Goal: Task Accomplishment & Management: Use online tool/utility

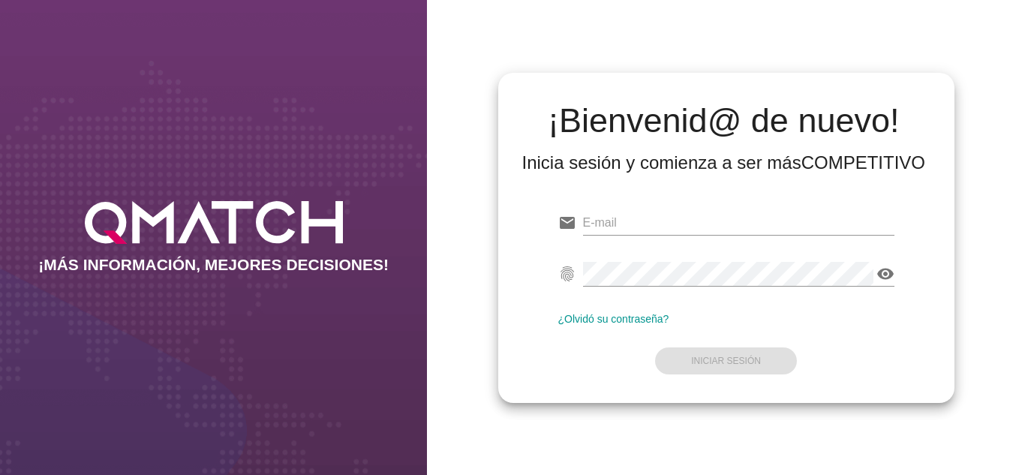
type input "[EMAIL_ADDRESS][DOMAIN_NAME]"
click at [641, 341] on form "email [EMAIL_ADDRESS][DOMAIN_NAME] fingerprint visibility ¿Olvidó su contraseña…" at bounding box center [726, 290] width 336 height 177
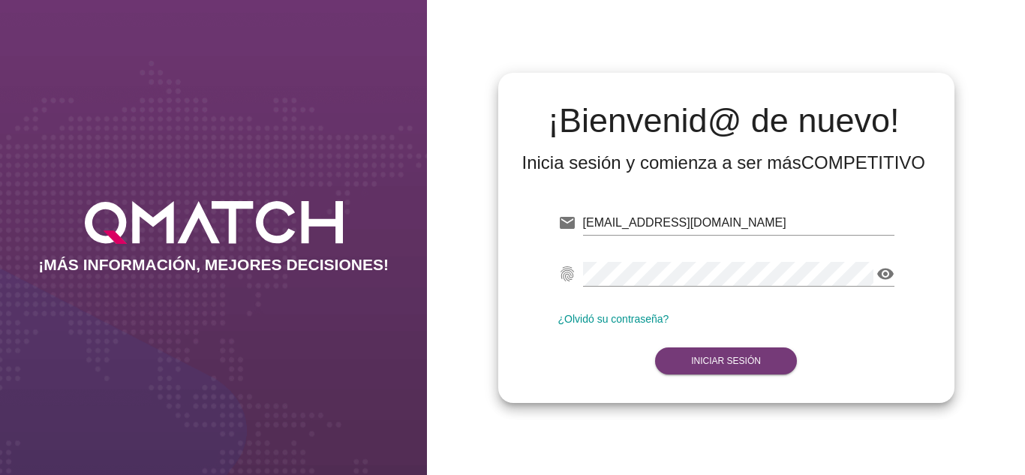
click at [710, 362] on strong "Iniciar Sesión" at bounding box center [726, 361] width 70 height 11
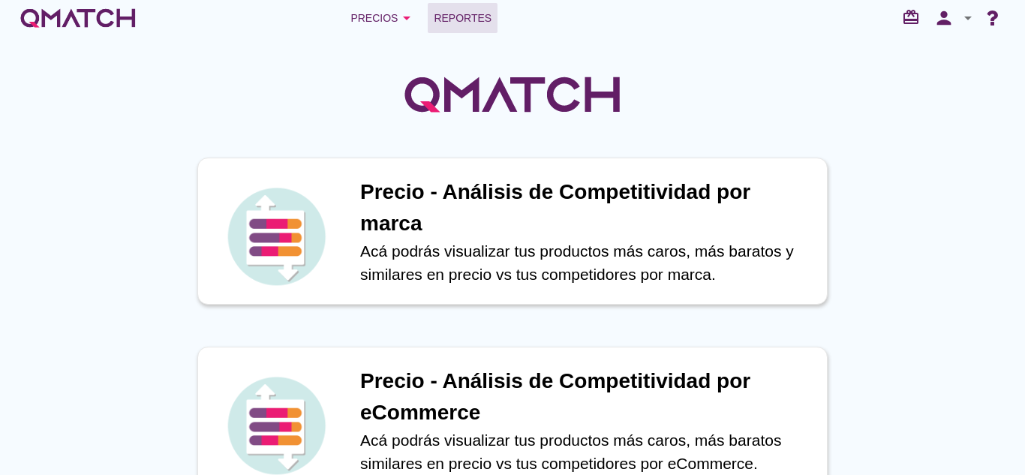
click at [469, 23] on span "Reportes" at bounding box center [463, 18] width 58 height 18
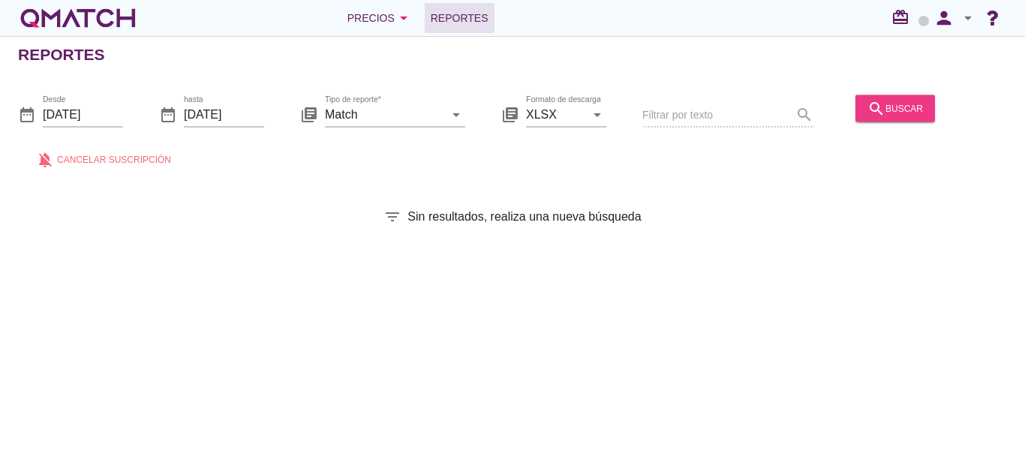
click at [860, 105] on button "search buscar" at bounding box center [895, 108] width 80 height 27
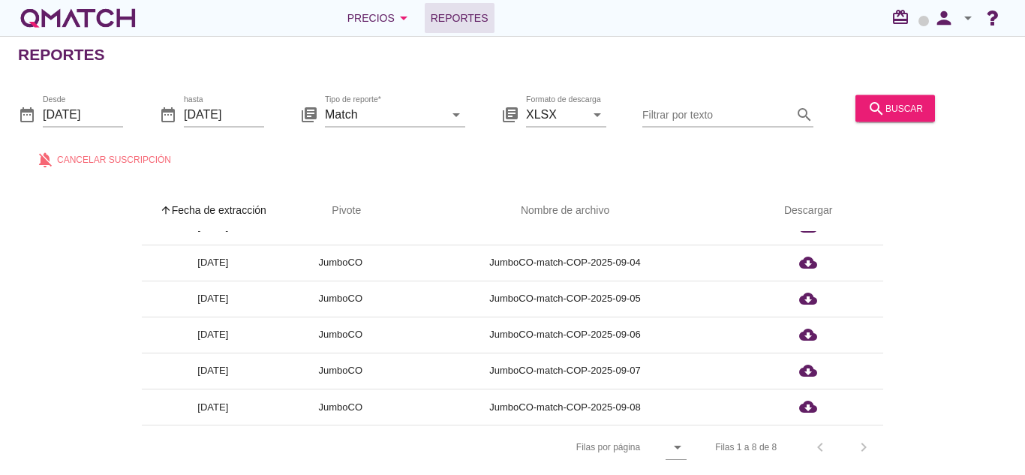
scroll to position [5, 0]
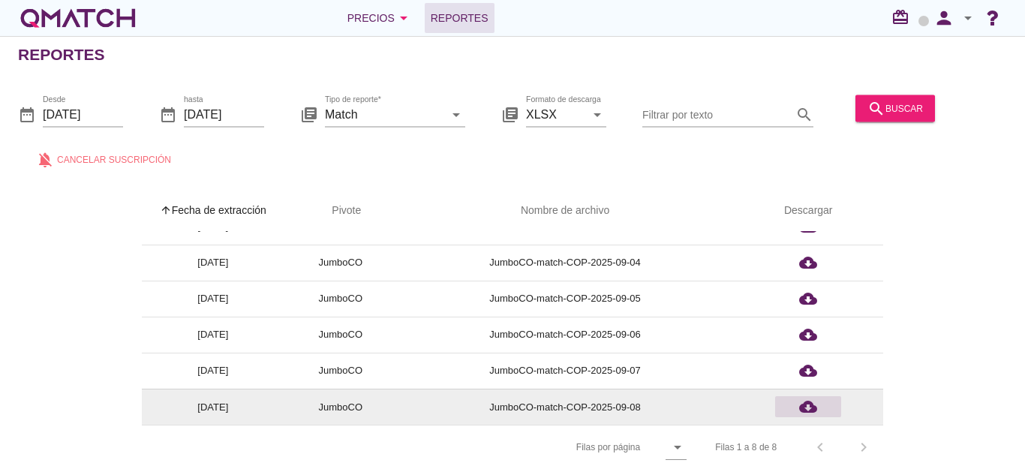
click at [813, 399] on icon "cloud_download" at bounding box center [808, 407] width 18 height 18
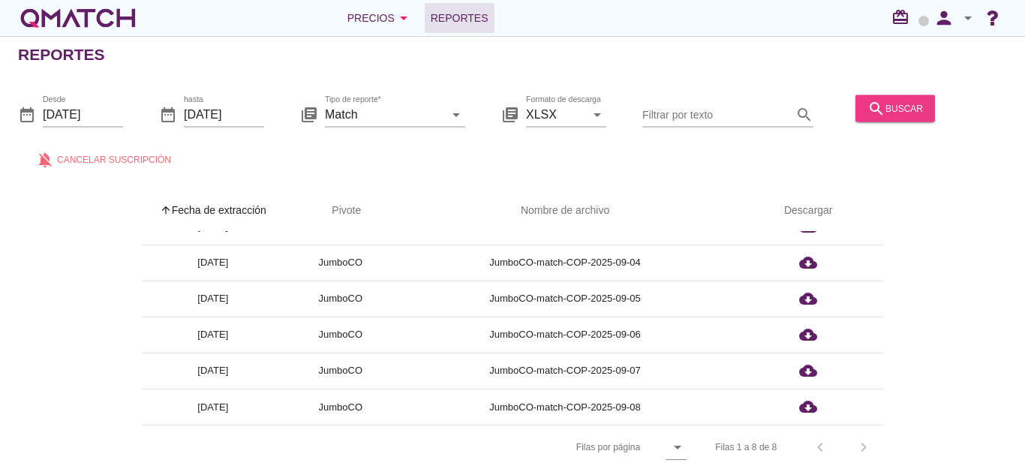
click at [891, 113] on div "search buscar" at bounding box center [895, 108] width 56 height 18
